Goal: Task Accomplishment & Management: Manage account settings

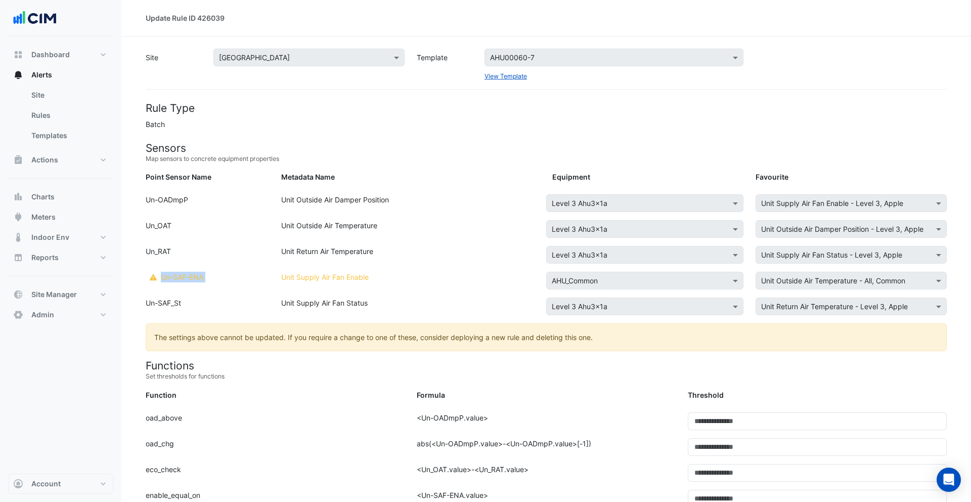
drag, startPoint x: 161, startPoint y: 276, endPoint x: 375, endPoint y: 272, distance: 213.5
click at [375, 272] on div "Point Sensor Name: WARNING - Rule deployed with legacy shared equipment support…" at bounding box center [546, 285] width 813 height 26
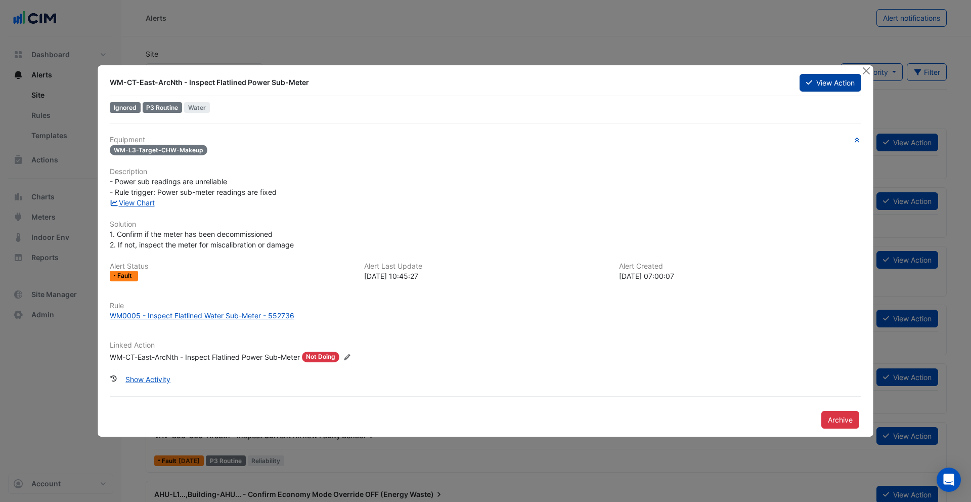
click at [743, 85] on button "View Action" at bounding box center [831, 83] width 62 height 18
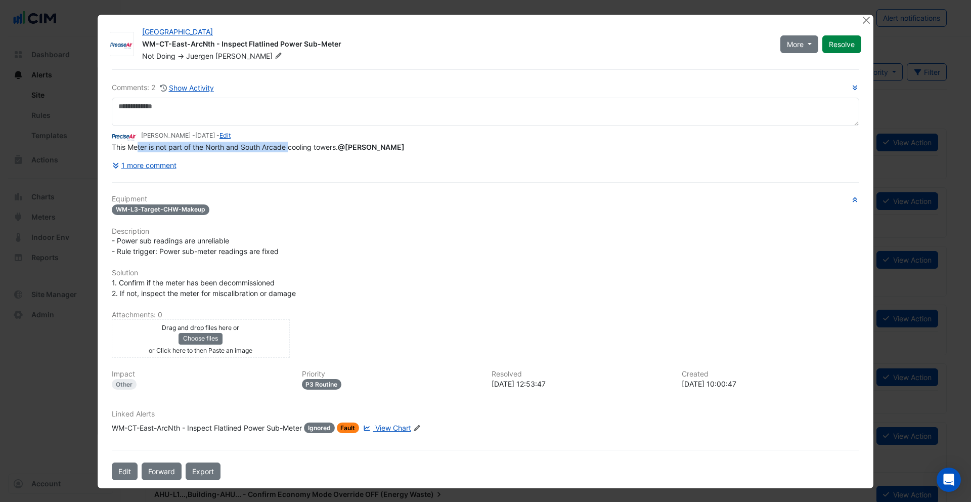
drag, startPoint x: 138, startPoint y: 169, endPoint x: 222, endPoint y: 161, distance: 84.9
click at [287, 151] on span "This Meter is not part of the North and South Arcade cooling towers. @Avinash N…" at bounding box center [259, 147] width 295 height 9
click at [167, 164] on button "1 more comment" at bounding box center [144, 165] width 65 height 18
click at [157, 162] on button "1 more comment" at bounding box center [144, 165] width 65 height 18
drag, startPoint x: 256, startPoint y: 209, endPoint x: 204, endPoint y: 187, distance: 56.5
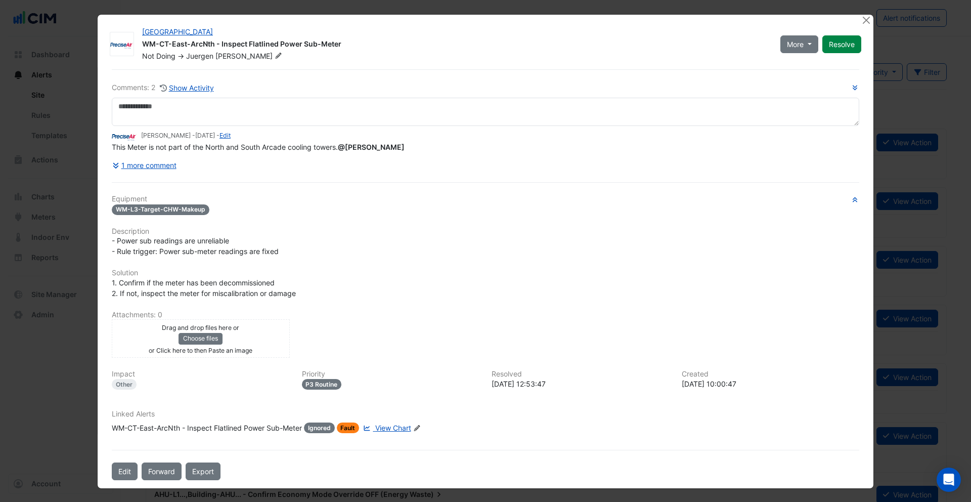
click at [256, 209] on div "WM-L3-Target-CHW-Makeup" at bounding box center [486, 209] width 748 height 12
click at [160, 167] on button "1 more comment" at bounding box center [144, 165] width 65 height 18
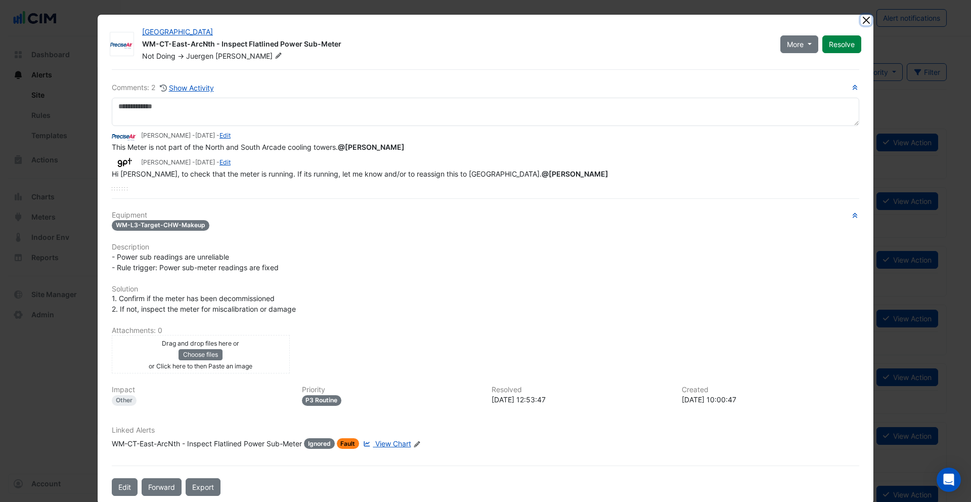
click at [743, 17] on button "Close" at bounding box center [866, 20] width 11 height 11
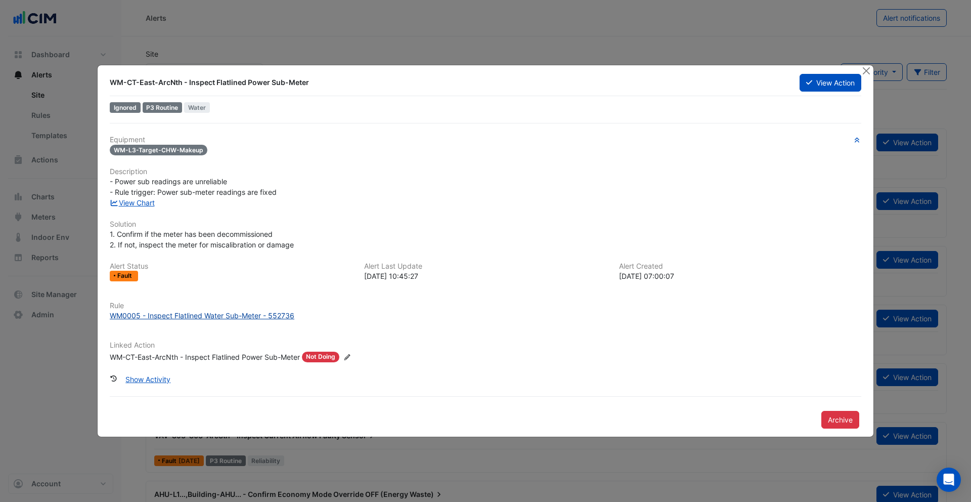
click at [212, 317] on div "WM0005 - Inspect Flatlined Water Sub-Meter - 552736" at bounding box center [202, 315] width 185 height 11
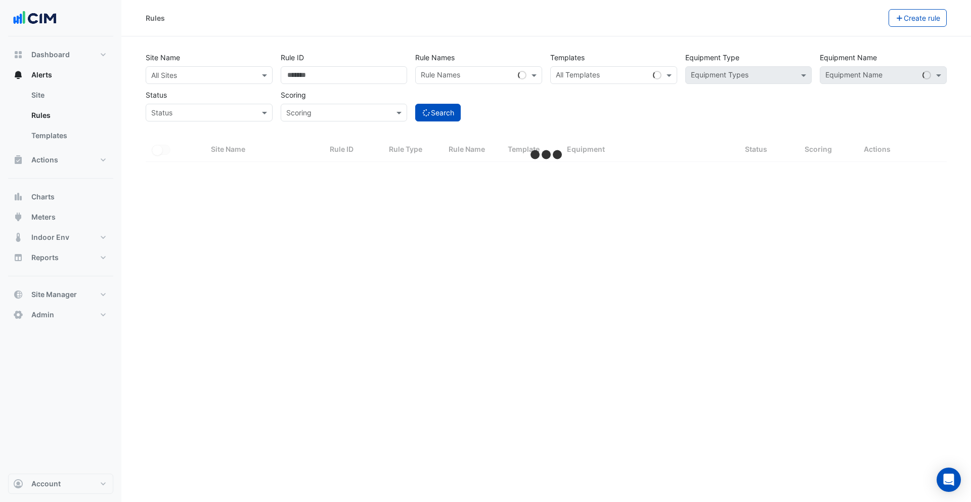
select select "***"
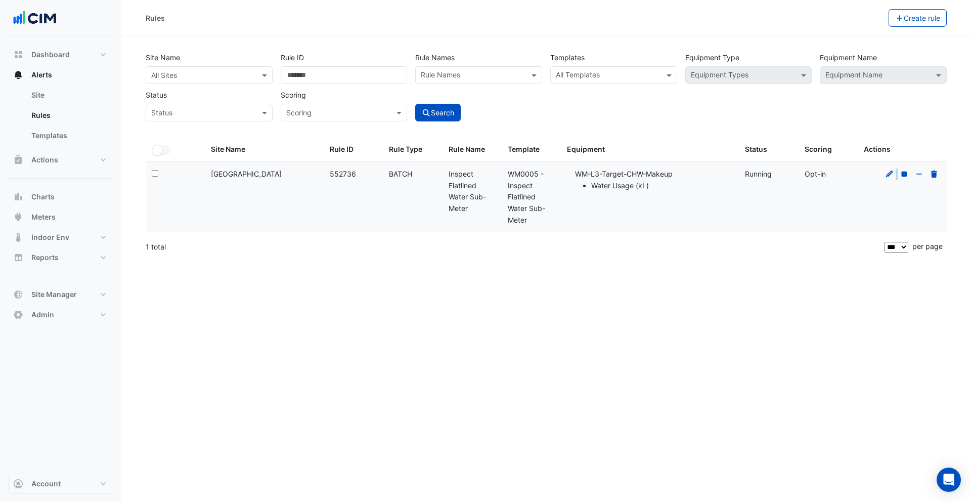
drag, startPoint x: 903, startPoint y: 173, endPoint x: 897, endPoint y: 182, distance: 10.5
click at [897, 182] on datatable-body-cell at bounding box center [902, 197] width 89 height 70
click at [515, 220] on div "Template: WM0005 - Inspect Flatlined Water Sub-Meter" at bounding box center [531, 197] width 47 height 58
click at [893, 173] on icon at bounding box center [889, 173] width 9 height 7
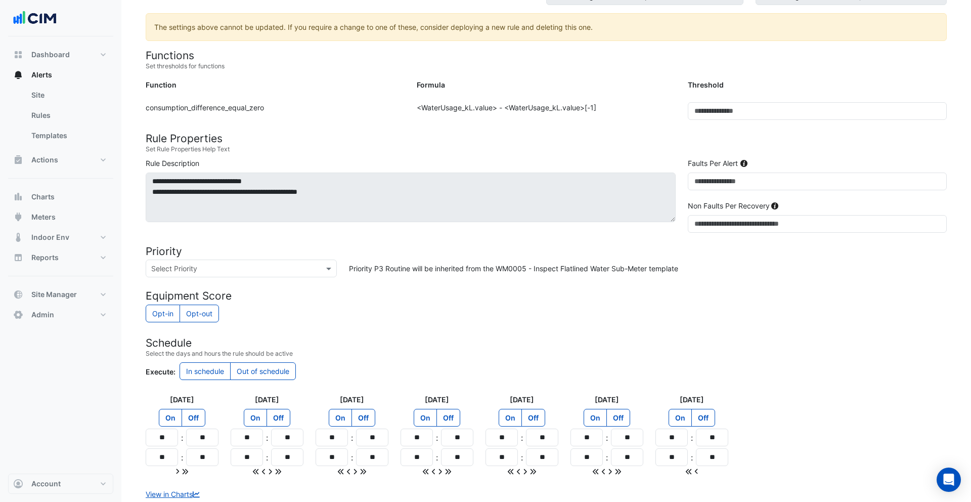
scroll to position [254, 0]
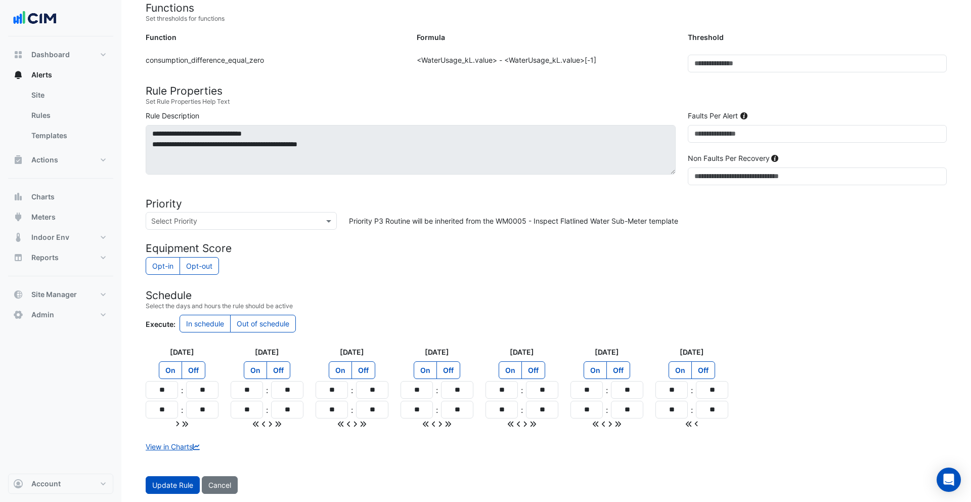
click at [207, 260] on label "Opt-out" at bounding box center [199, 266] width 39 height 18
click at [163, 483] on button "Update Rule" at bounding box center [173, 485] width 54 height 18
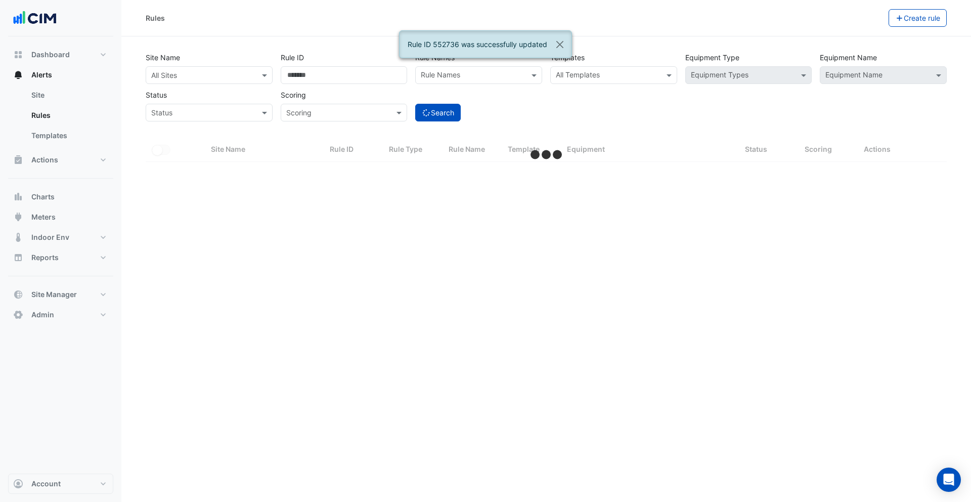
select select "***"
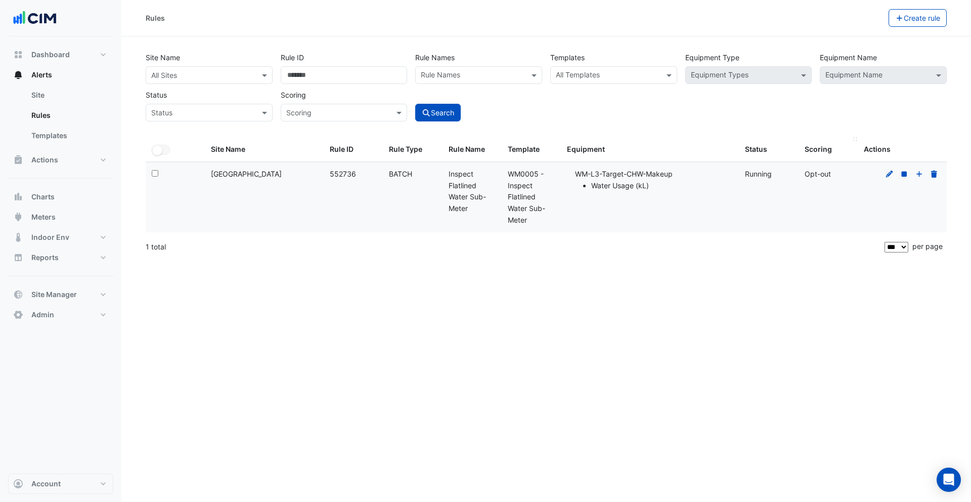
drag, startPoint x: 833, startPoint y: 174, endPoint x: 802, endPoint y: 145, distance: 42.6
click at [802, 145] on div "All Selected Site Name Rule ID Rule Type Rule Name Template Equipment Status Sc…" at bounding box center [546, 199] width 801 height 122
click at [814, 166] on datatable-body-cell "Scoring: Opt-out" at bounding box center [828, 197] width 59 height 70
drag, startPoint x: 832, startPoint y: 175, endPoint x: 210, endPoint y: 143, distance: 622.4
click at [210, 143] on div "All Selected Site Name Rule ID Rule Type Rule Name Template Equipment Status Sc…" at bounding box center [546, 199] width 801 height 122
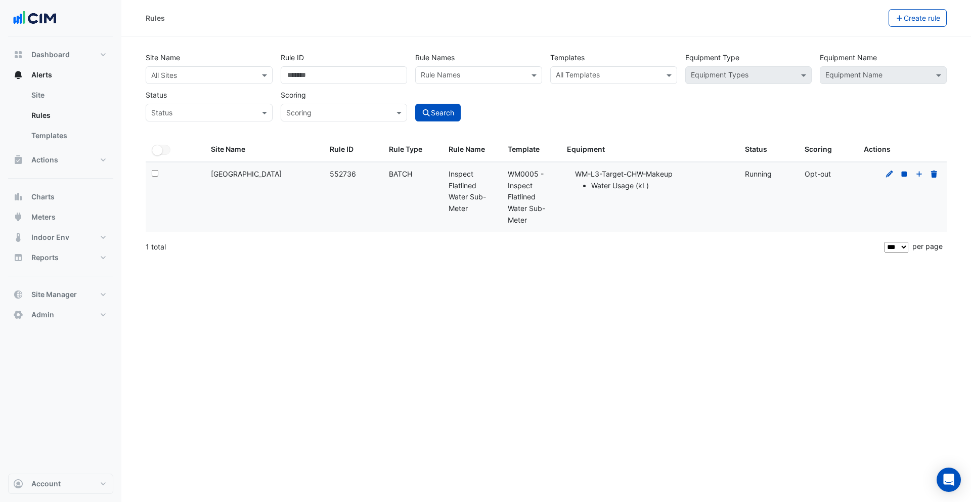
click at [498, 303] on div "Rules Create rule Site Name All Sites Rule ID ****** Rule Names Rule Names Temp…" at bounding box center [546, 251] width 850 height 502
drag, startPoint x: 831, startPoint y: 176, endPoint x: 802, endPoint y: 172, distance: 29.0
click at [802, 172] on datatable-body-cell "Scoring: Opt-out" at bounding box center [828, 197] width 59 height 70
